Goal: Information Seeking & Learning: Learn about a topic

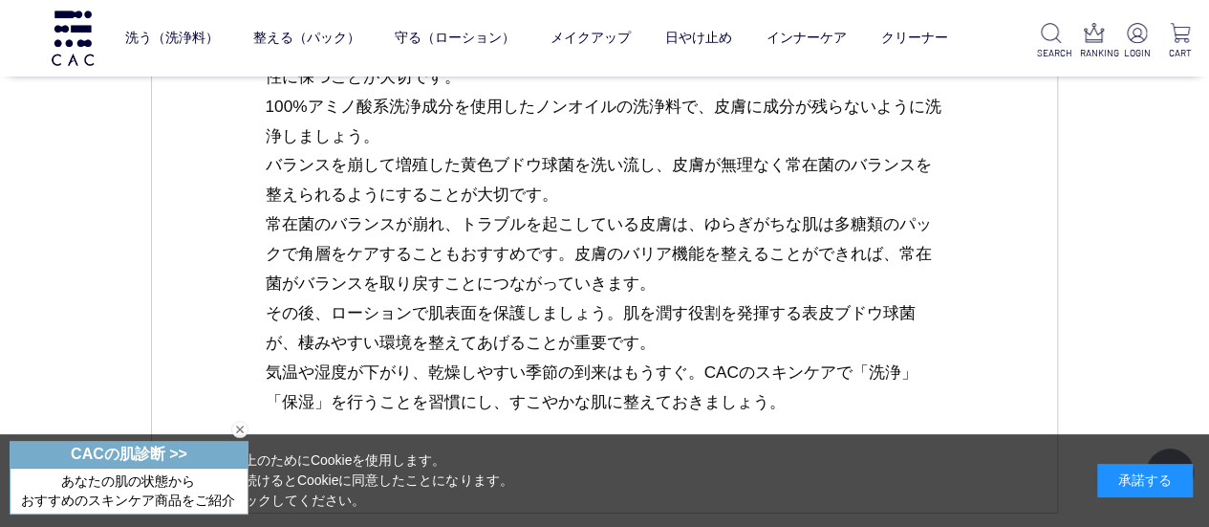
scroll to position [3059, 0]
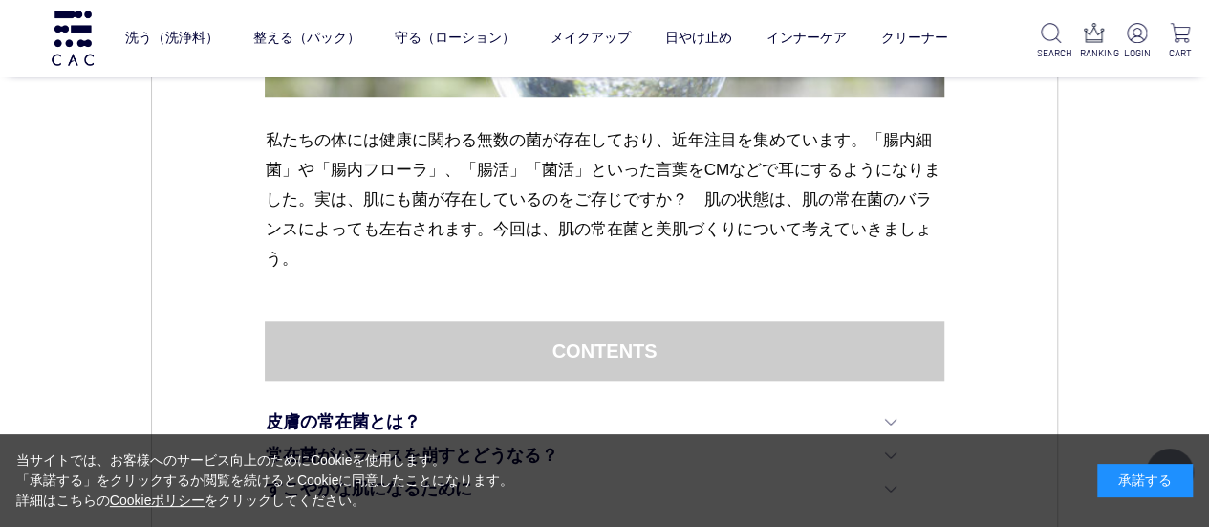
scroll to position [765, 0]
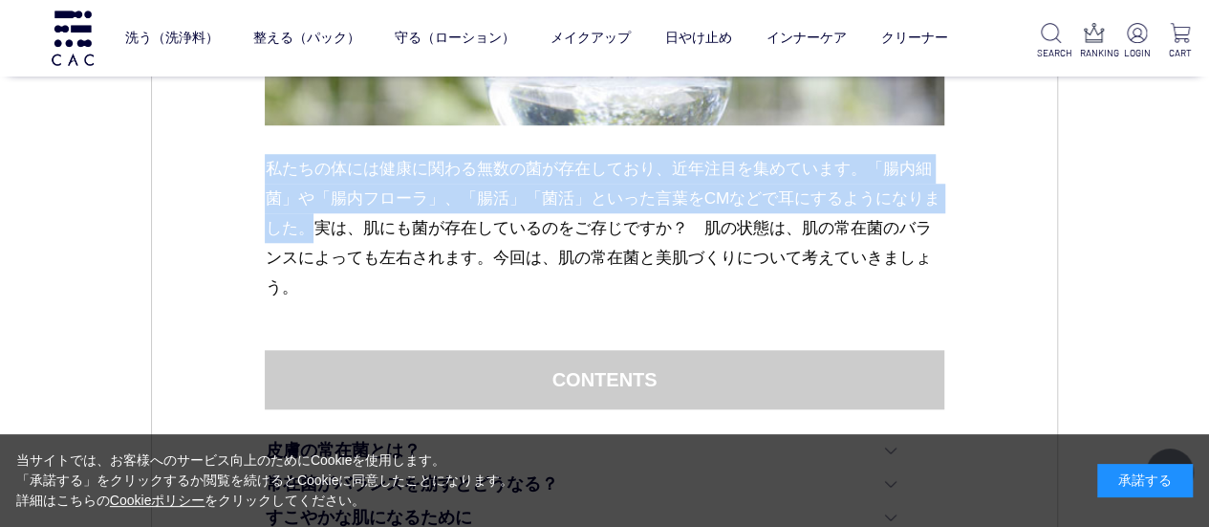
drag, startPoint x: 268, startPoint y: 171, endPoint x: 297, endPoint y: 216, distance: 53.8
click at [297, 216] on p "私たちの体には健康に関わる無数の菌が存在しており、近年注目を集めています。「腸内細菌」や「腸内フローラ」、「腸活」「菌活」といった言葉をCMなどで耳にするよう…" at bounding box center [604, 228] width 679 height 148
copy p "私たちの体には健康に関わる無数の菌が存在しており、近年注目を集めています。「腸内細菌」や「腸内フローラ」、「腸活」「菌活」といった言葉をCMなどで耳にするよう…"
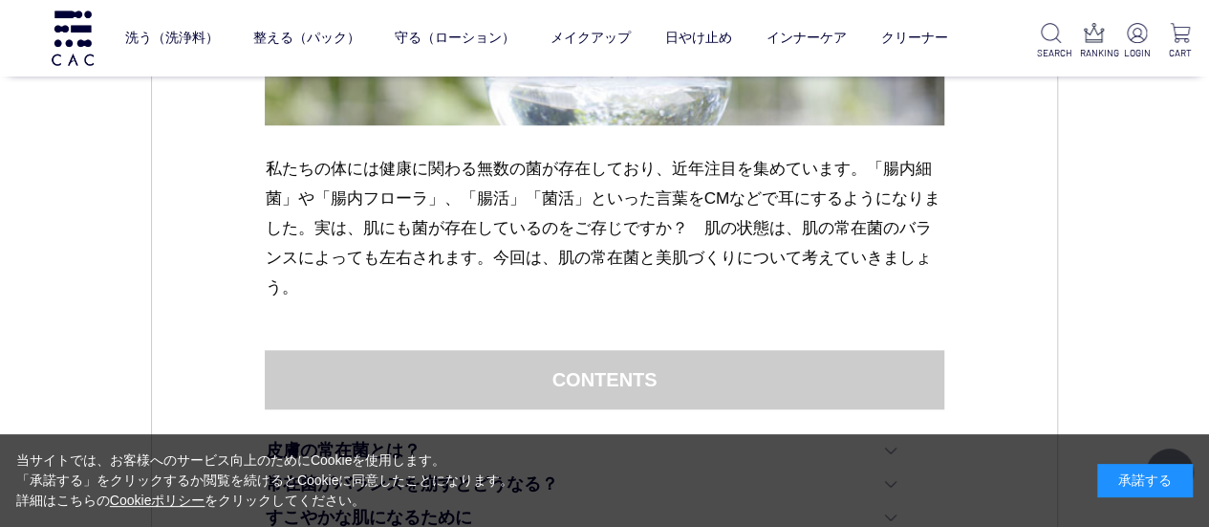
click at [476, 284] on p "私たちの体には健康に関わる無数の菌が存在しており、近年注目を集めています。「腸内細菌」や「腸内フローラ」、「腸活」「菌活」といった言葉をCMなどで耳にするよう…" at bounding box center [604, 228] width 679 height 148
drag, startPoint x: 482, startPoint y: 257, endPoint x: 555, endPoint y: 260, distance: 73.7
click at [555, 260] on p "私たちの体には健康に関わる無数の菌が存在しており、近年注目を集めています。「腸内細菌」や「腸内フローラ」、「腸活」「菌活」といった言葉をCMなどで耳にするよう…" at bounding box center [604, 228] width 679 height 148
click at [496, 259] on p "私たちの体には健康に関わる無数の菌が存在しており、近年注目を集めています。「腸内細菌」や「腸内フローラ」、「腸活」「菌活」といった言葉をCMなどで耳にするよう…" at bounding box center [604, 228] width 679 height 148
drag, startPoint x: 475, startPoint y: 256, endPoint x: 625, endPoint y: 260, distance: 150.1
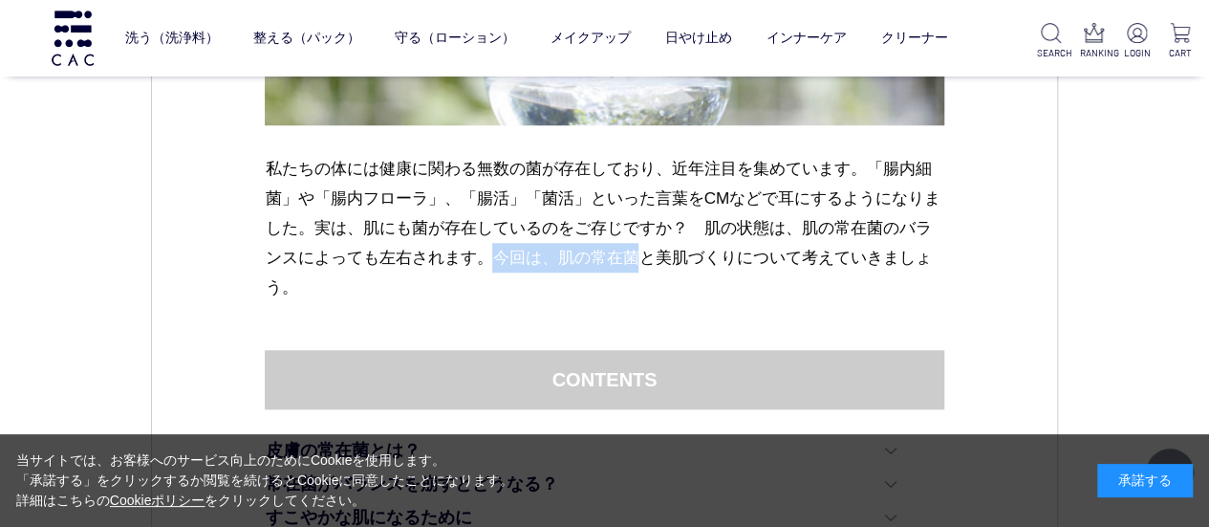
click at [625, 260] on p "私たちの体には健康に関わる無数の菌が存在しており、近年注目を集めています。「腸内細菌」や「腸内フローラ」、「腸活」「菌活」といった言葉をCMなどで耳にするよう…" at bounding box center [604, 228] width 679 height 148
click at [567, 261] on p "私たちの体には健康に関わる無数の菌が存在しており、近年注目を集めています。「腸内細菌」や「腸内フローラ」、「腸活」「菌活」といった言葉をCMなどで耳にするよう…" at bounding box center [604, 228] width 679 height 148
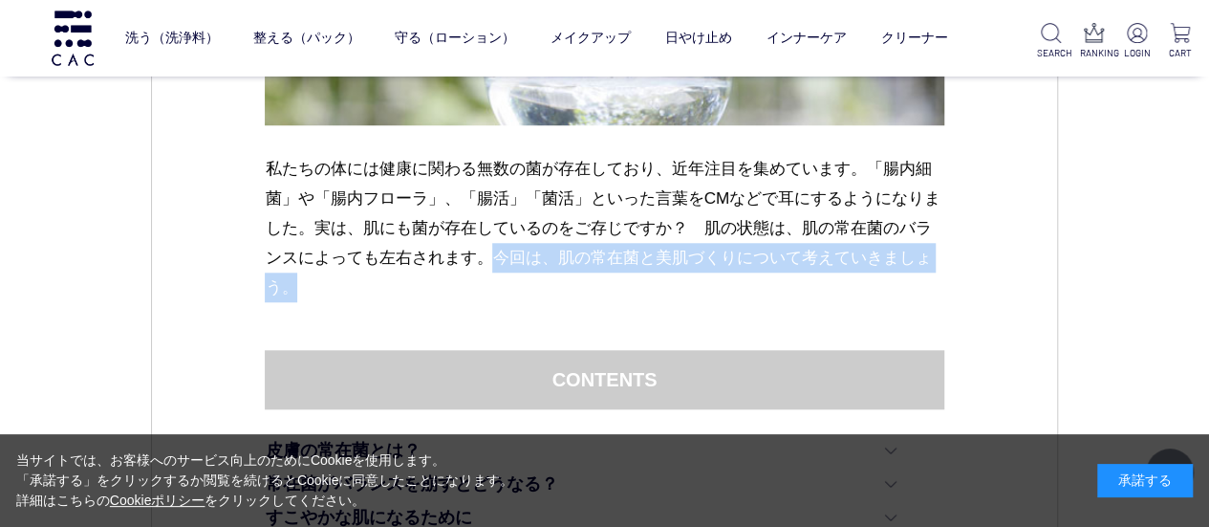
drag, startPoint x: 481, startPoint y: 255, endPoint x: 537, endPoint y: 288, distance: 65.1
click at [537, 288] on p "私たちの体には健康に関わる無数の菌が存在しており、近年注目を集めています。「腸内細菌」や「腸内フローラ」、「腸活」「菌活」といった言葉をCMなどで耳にするよう…" at bounding box center [604, 228] width 679 height 148
copy p "今回は、肌の常在菌と美肌づくりについて考えていきましょう。"
click at [398, 303] on div "私たちの体には健康に関わる無数の菌が存在しており、近年注目を集めています。「腸内細菌」や「腸内フローラ」、「腸活」「菌活」といった言葉をCMなどで耳にするよう…" at bounding box center [604, 34] width 679 height 631
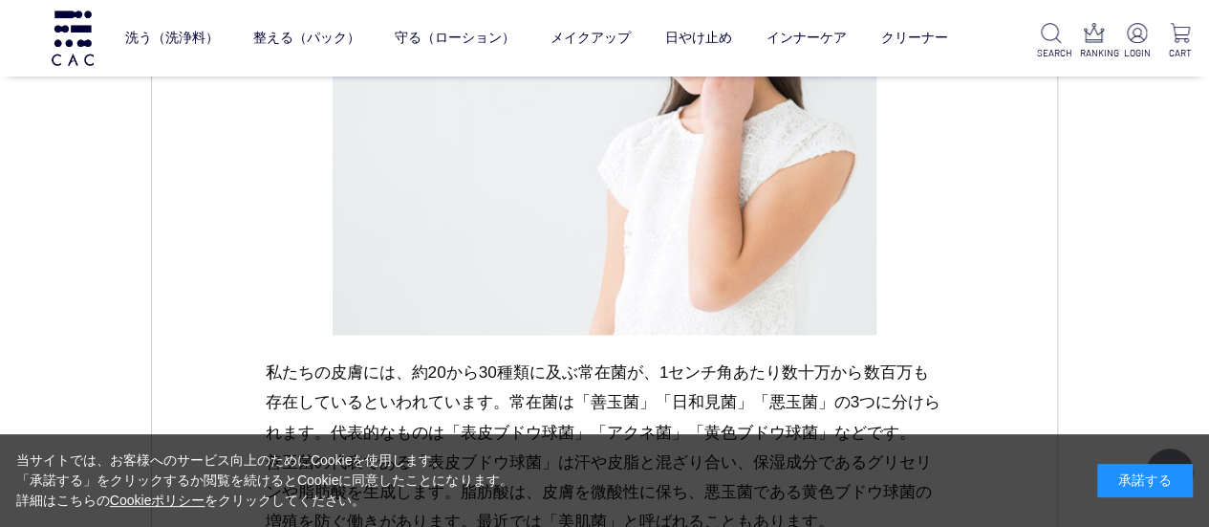
scroll to position [1530, 0]
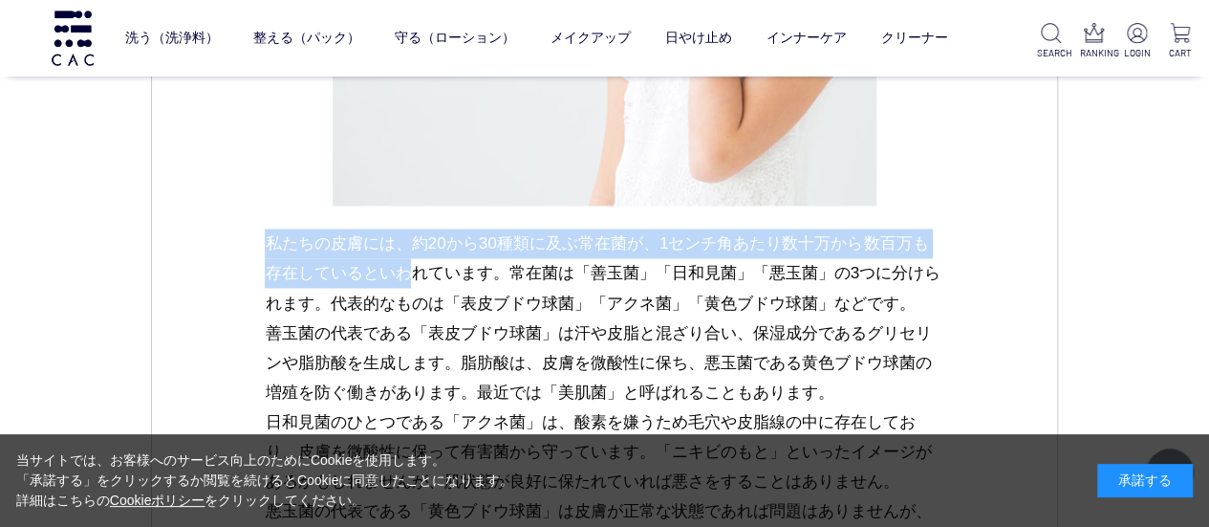
drag, startPoint x: 270, startPoint y: 245, endPoint x: 405, endPoint y: 275, distance: 139.2
click at [405, 275] on p "私たちの皮膚には、約20から30種類に及ぶ常在菌が、1センチ角あたり数十万から数百万も存在しているといわれています。常在菌は「善玉菌」「日和見菌」「悪玉菌」の…" at bounding box center [604, 435] width 679 height 414
click at [359, 261] on p "私たちの皮膚には、約20から30種類に及ぶ常在菌が、1センチ角あたり数十万から数百万も存在しているといわれています。常在菌は「善玉菌」「日和見菌」「悪玉菌」の…" at bounding box center [604, 435] width 679 height 414
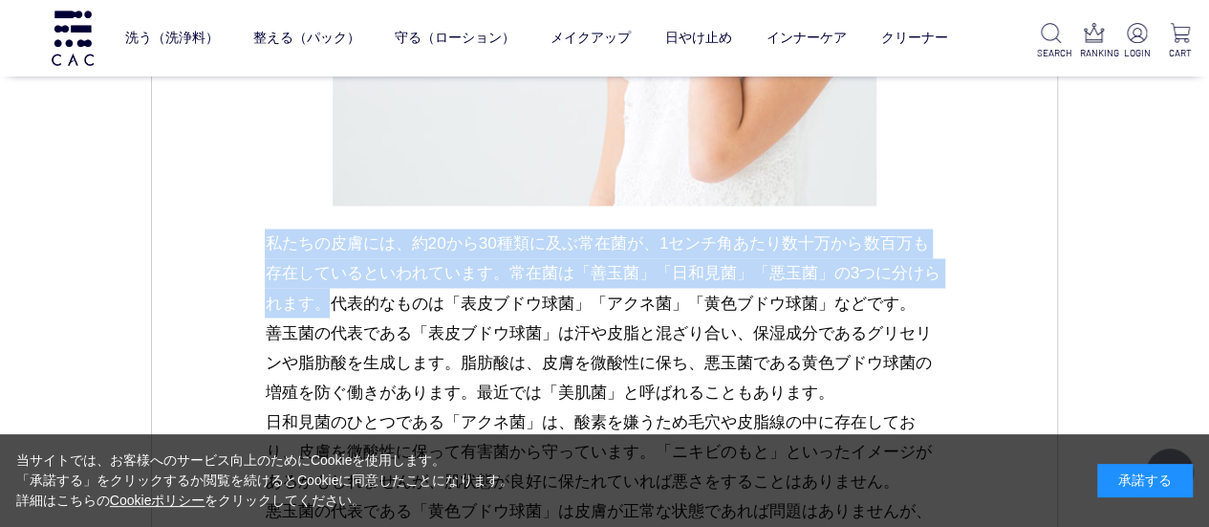
drag, startPoint x: 266, startPoint y: 237, endPoint x: 318, endPoint y: 295, distance: 78.5
click at [318, 295] on p "私たちの皮膚には、約20から30種類に及ぶ常在菌が、1センチ角あたり数十万から数百万も存在しているといわれています。常在菌は「善玉菌」「日和見菌」「悪玉菌」の…" at bounding box center [604, 435] width 679 height 414
copy p "私たちの皮膚には、約20から30種類に及ぶ常在菌が、1センチ角あたり数十万から数百万も存在しているといわれています。常在菌は「善玉菌」「日和見菌」「悪玉菌」の…"
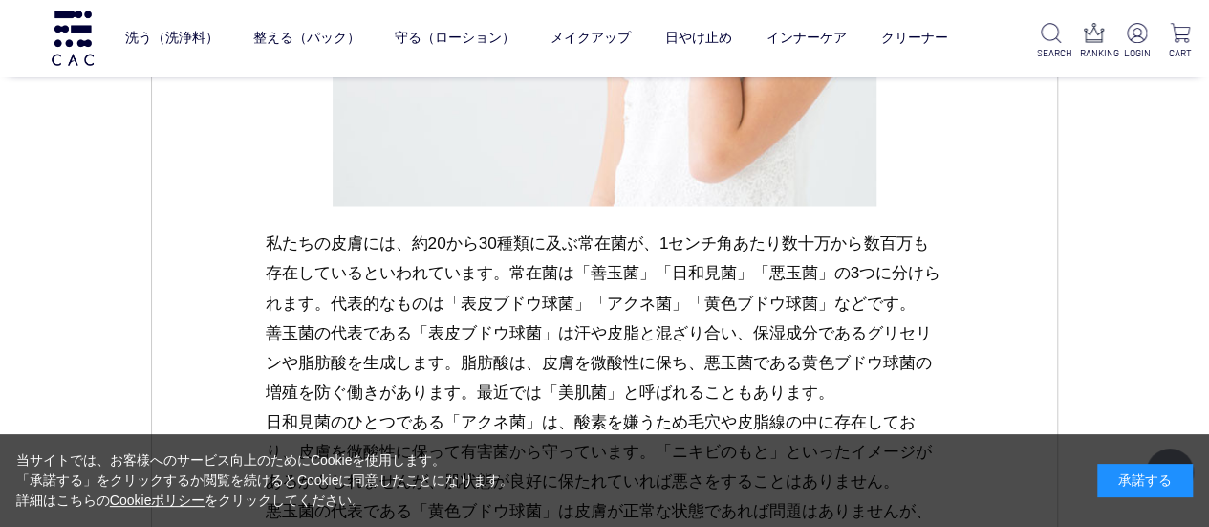
click at [407, 324] on p "私たちの皮膚には、約20から30種類に及ぶ常在菌が、1センチ角あたり数十万から数百万も存在しているといわれています。常在菌は「善玉菌」「日和見菌」「悪玉菌」の…" at bounding box center [604, 435] width 679 height 414
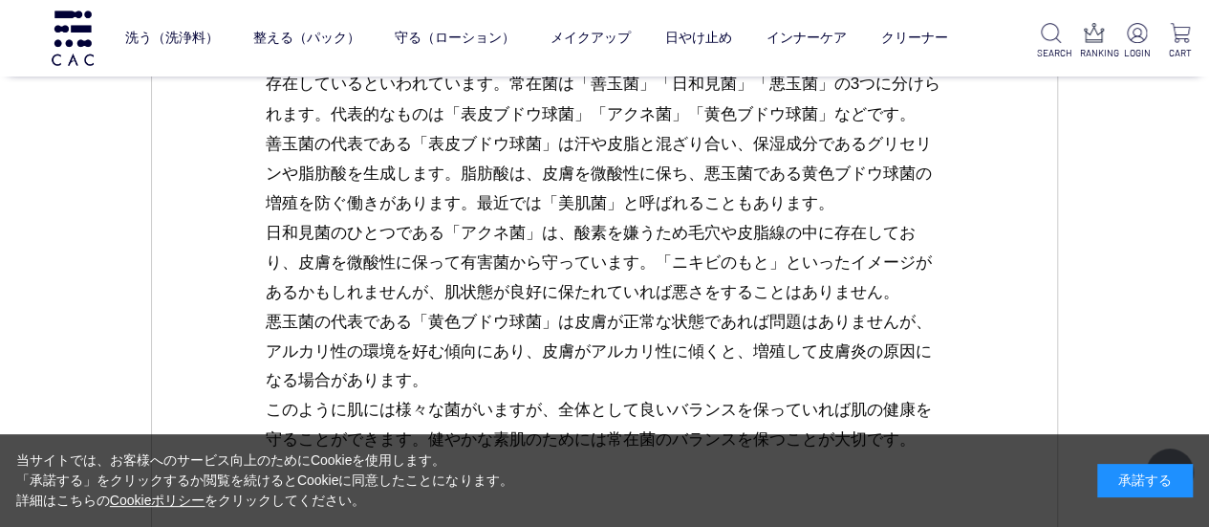
scroll to position [1721, 0]
